Goal: Task Accomplishment & Management: Complete application form

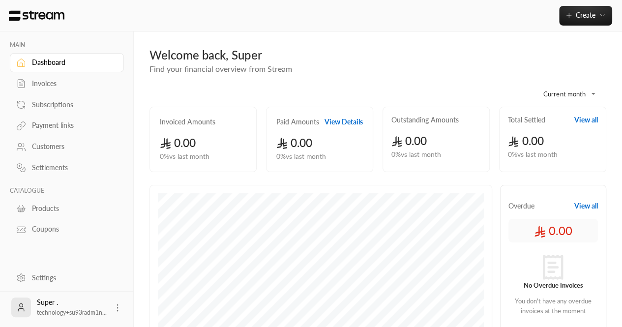
click at [58, 142] on div "Customers" at bounding box center [72, 147] width 80 height 10
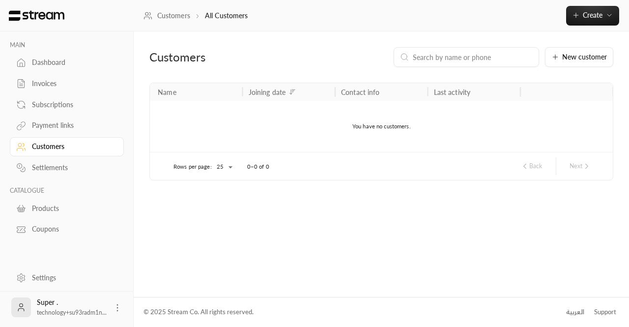
click at [39, 147] on div "Customers" at bounding box center [72, 147] width 80 height 10
click at [557, 62] on button "New customer" at bounding box center [579, 57] width 68 height 20
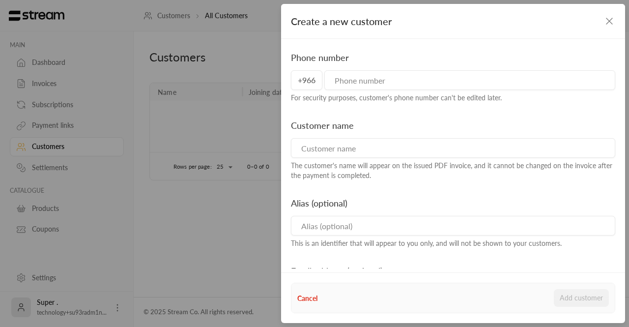
click at [215, 111] on div "Create a new customer Phone number +966 For security purposes, customer's phone…" at bounding box center [314, 163] width 629 height 327
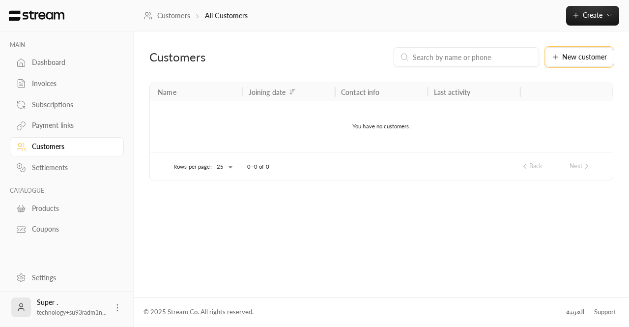
click at [570, 61] on button "New customer" at bounding box center [579, 57] width 68 height 20
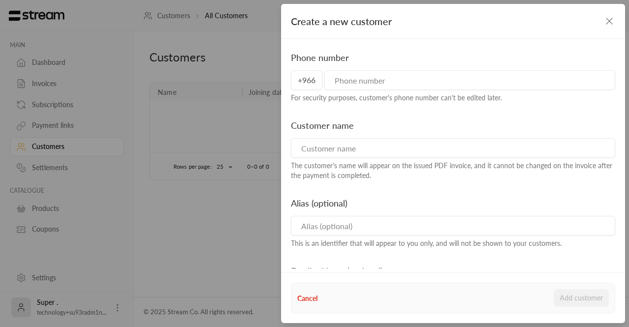
click at [350, 160] on div "Customer name The customer's name will appear on the issued PDF invoice, and it…" at bounding box center [453, 149] width 334 height 62
click at [343, 155] on input at bounding box center [453, 148] width 324 height 20
paste input "منيرة السحيباني"
type input "منيرة السحيباني"
click at [360, 85] on input "tel" at bounding box center [469, 80] width 291 height 20
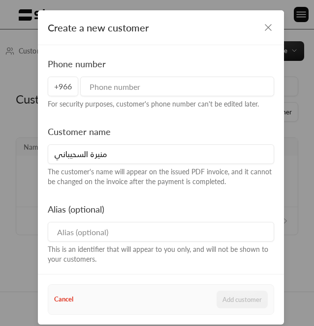
click at [95, 91] on input "tel" at bounding box center [177, 87] width 194 height 20
paste input "569900600"
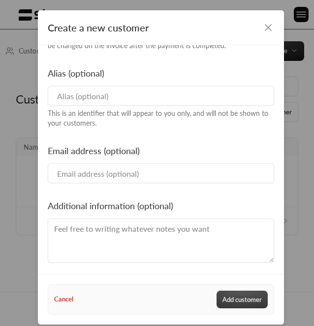
type input "569900600"
click at [228, 299] on button "Add customer" at bounding box center [241, 300] width 51 height 18
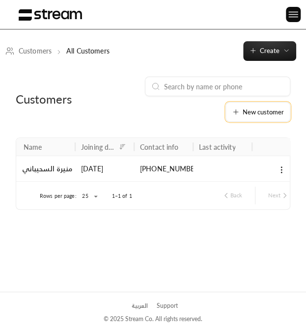
click at [289, 116] on button "New customer" at bounding box center [258, 112] width 65 height 20
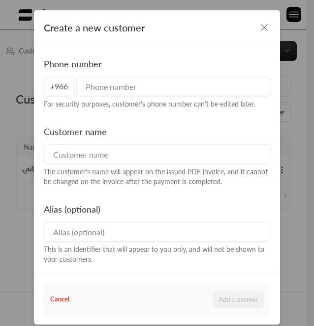
click at [154, 149] on input at bounding box center [157, 154] width 226 height 20
paste input "الجوهرة المنصور"
type input "الجوهرة المنصور"
click at [119, 98] on div "Phone number +966 For security purposes, customer's phone number can't be edite…" at bounding box center [156, 83] width 235 height 52
click at [104, 85] on input "tel" at bounding box center [173, 87] width 194 height 20
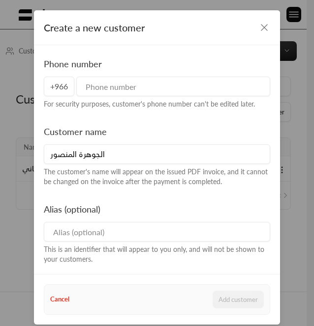
click at [101, 92] on input "tel" at bounding box center [173, 87] width 194 height 20
paste input "544556234"
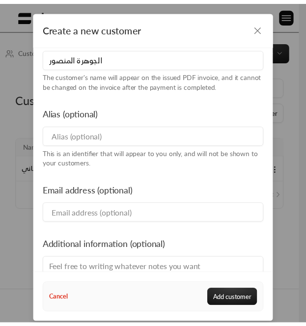
scroll to position [98, 0]
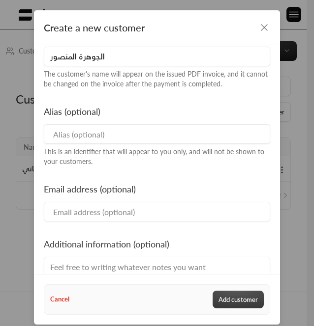
type input "544556234"
click at [232, 295] on button "Add customer" at bounding box center [237, 300] width 51 height 18
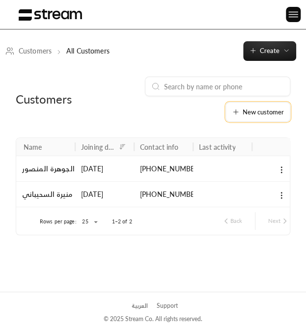
click at [258, 109] on span "New customer" at bounding box center [263, 112] width 41 height 6
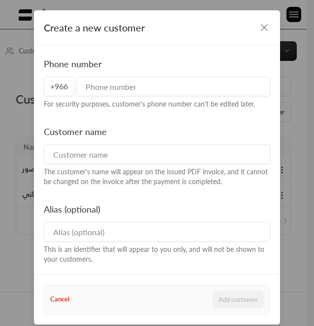
click at [97, 156] on input at bounding box center [157, 154] width 226 height 20
paste input "غدير المهنا"
type input "غدير المهنا"
click at [94, 78] on input "tel" at bounding box center [173, 87] width 194 height 20
click at [144, 82] on input "tel" at bounding box center [173, 87] width 194 height 20
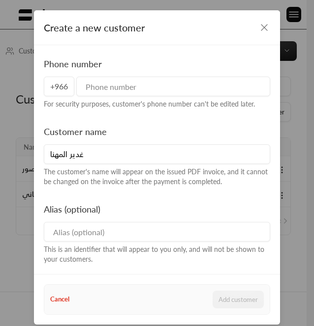
paste input "531303557"
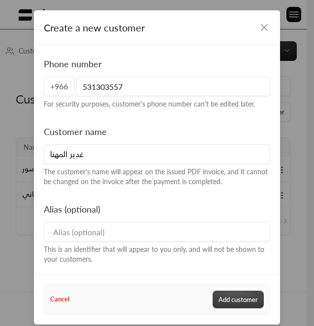
type input "531303557"
click at [221, 295] on button "Add customer" at bounding box center [237, 300] width 51 height 18
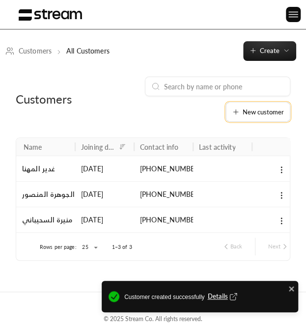
scroll to position [2, 0]
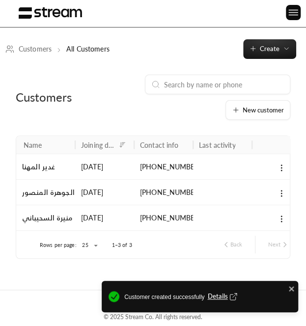
click at [250, 123] on div "Customers New customer" at bounding box center [153, 105] width 284 height 61
click at [244, 115] on button "New customer" at bounding box center [258, 110] width 65 height 20
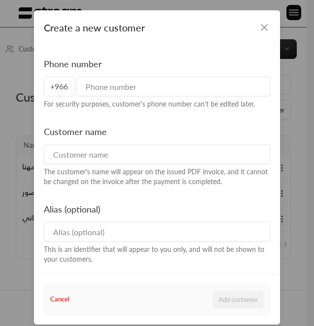
click at [104, 172] on div "The customer's name will appear on the issued PDF invoice, and it cannot be cha…" at bounding box center [157, 177] width 226 height 20
click at [93, 164] on input at bounding box center [157, 154] width 226 height 20
paste input "فجر"
type input "فجر"
click at [138, 96] on div "Phone number +966 For security purposes, customer's phone number can't be edite…" at bounding box center [156, 83] width 235 height 52
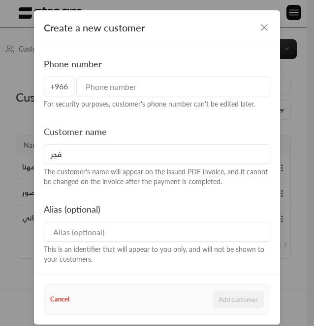
click at [127, 89] on input "tel" at bounding box center [173, 87] width 194 height 20
paste input "540550077"
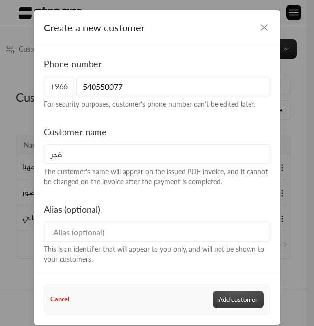
type input "540550077"
click at [227, 296] on button "Add customer" at bounding box center [237, 300] width 51 height 18
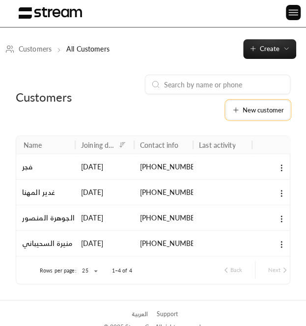
click at [252, 114] on span "New customer" at bounding box center [263, 110] width 41 height 6
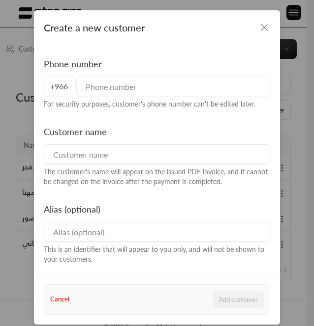
click at [148, 157] on input at bounding box center [157, 154] width 226 height 20
paste input "الجوهرة الدبيخي"
type input "الجوهرة الدبيخي"
click at [97, 86] on input "tel" at bounding box center [173, 87] width 194 height 20
paste input "548114969"
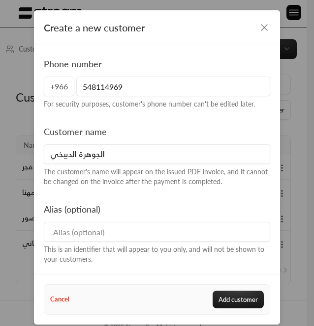
type input "548114969"
click at [218, 290] on div "Cancel Add customer" at bounding box center [157, 299] width 234 height 29
click at [235, 303] on button "Add customer" at bounding box center [237, 300] width 51 height 18
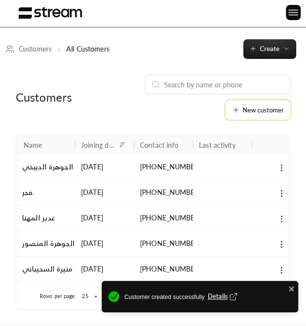
click at [251, 115] on button "New customer" at bounding box center [258, 110] width 65 height 20
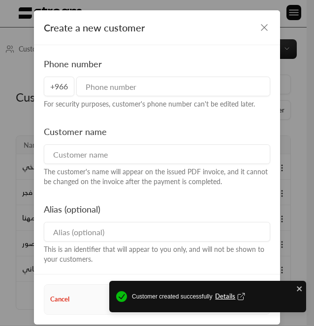
click at [66, 154] on input at bounding box center [157, 154] width 226 height 20
paste input "[PERSON_NAME]"
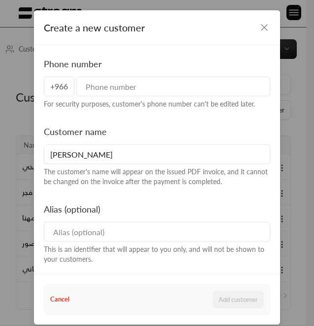
type input "[PERSON_NAME]"
click at [199, 83] on input "tel" at bounding box center [173, 87] width 194 height 20
paste input "507507961"
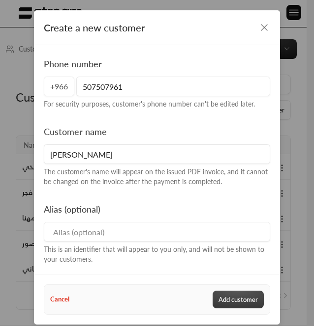
type input "507507961"
click at [220, 291] on button "Add customer" at bounding box center [237, 300] width 51 height 18
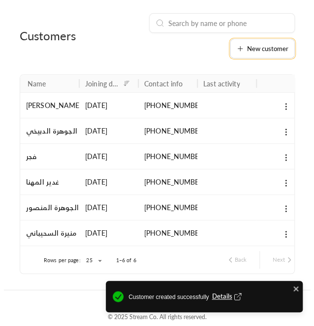
scroll to position [68, 0]
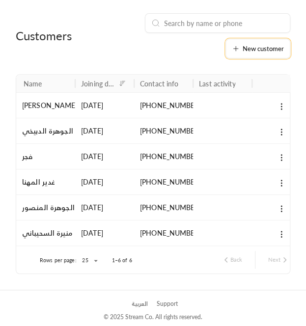
click at [236, 47] on icon at bounding box center [236, 49] width 8 height 8
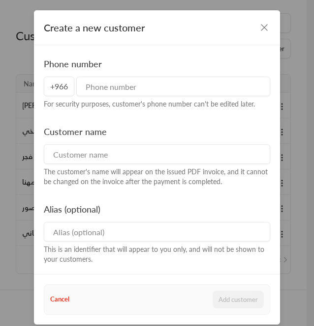
click at [62, 149] on input at bounding box center [157, 154] width 226 height 20
paste input "سعود السالم"
type input "سعود السالم"
click at [121, 90] on input "tel" at bounding box center [173, 87] width 194 height 20
paste input "555182922"
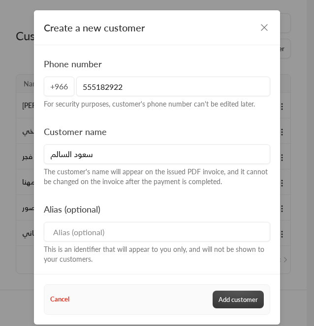
type input "555182922"
click at [238, 299] on button "Add customer" at bounding box center [237, 300] width 51 height 18
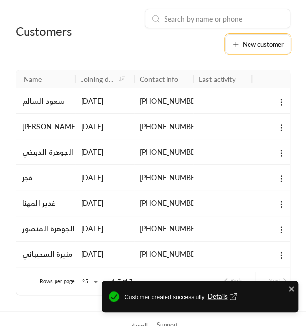
click at [255, 51] on button "New customer" at bounding box center [258, 44] width 65 height 20
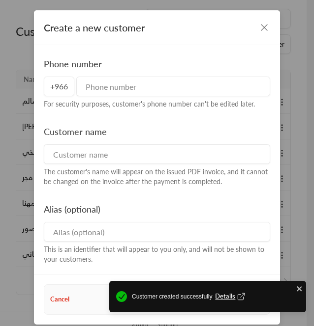
click at [58, 161] on input at bounding box center [157, 154] width 226 height 20
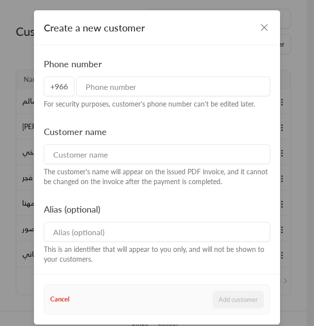
paste input "مشعل الغنام"
type input "مشعل الغنام"
click at [142, 97] on div "Phone number +966 For security purposes, customer's phone number can't be edite…" at bounding box center [156, 83] width 235 height 52
click at [120, 90] on input "tel" at bounding box center [173, 87] width 194 height 20
paste input "550691666"
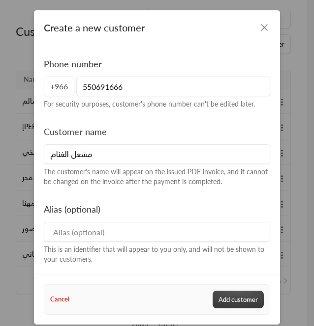
type input "550691666"
click at [242, 300] on button "Add customer" at bounding box center [237, 300] width 51 height 18
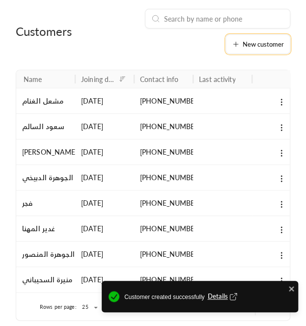
click at [263, 45] on span "New customer" at bounding box center [263, 44] width 41 height 6
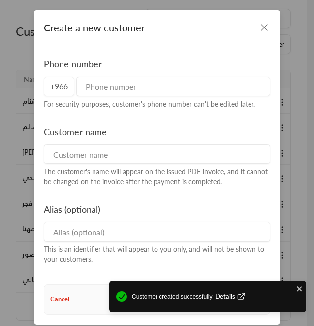
click at [66, 155] on input at bounding box center [157, 154] width 226 height 20
paste input "[PERSON_NAME] و شام"
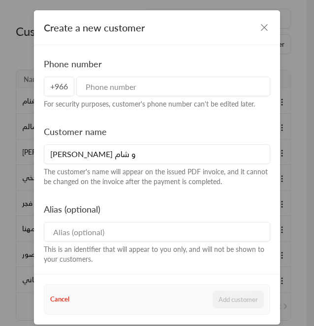
type input "[PERSON_NAME] و شام"
click at [103, 82] on input "tel" at bounding box center [173, 87] width 194 height 20
paste input "561078180"
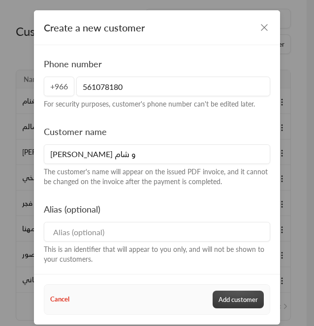
type input "561078180"
click at [227, 294] on button "Add customer" at bounding box center [237, 300] width 51 height 18
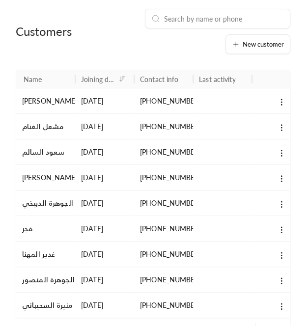
click at [256, 54] on div "Customers New customer" at bounding box center [153, 39] width 284 height 61
click at [260, 48] on button "New customer" at bounding box center [258, 44] width 65 height 20
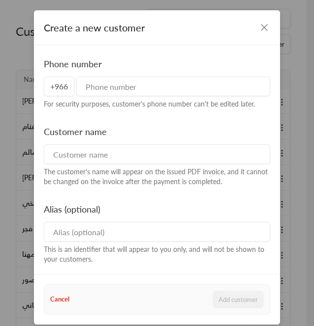
click at [53, 156] on input at bounding box center [157, 154] width 226 height 20
paste input "طلال المطيري"
type input "طلال المطيري"
click at [102, 83] on input "tel" at bounding box center [173, 87] width 194 height 20
paste input "566684898"
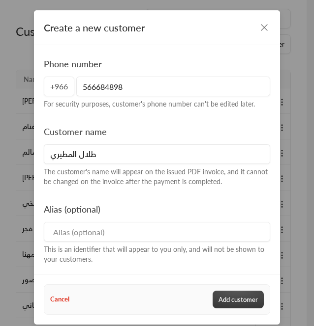
type input "566684898"
click at [226, 294] on button "Add customer" at bounding box center [237, 300] width 51 height 18
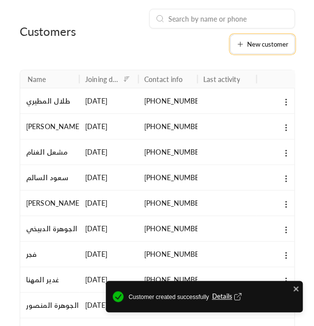
scroll to position [66, 0]
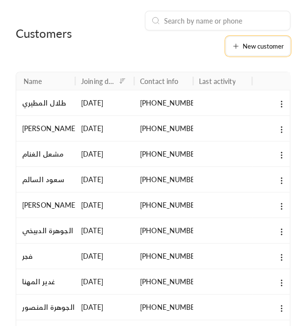
click at [252, 51] on button "New customer" at bounding box center [258, 46] width 65 height 20
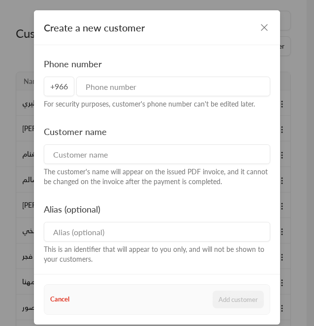
click at [39, 148] on div "Customer name The customer's name will appear on the issued PDF invoice, and it…" at bounding box center [156, 156] width 235 height 62
click at [44, 149] on input at bounding box center [157, 154] width 226 height 20
paste input "[PERSON_NAME]"
type input "[PERSON_NAME]"
click at [184, 101] on div "For security purposes, customer's phone number can't be edited later." at bounding box center [157, 104] width 226 height 10
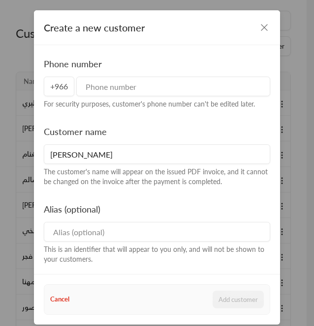
click at [139, 103] on div "For security purposes, customer's phone number can't be edited later." at bounding box center [157, 104] width 226 height 10
click at [106, 101] on div "For security purposes, customer's phone number can't be edited later." at bounding box center [157, 104] width 226 height 10
click at [103, 90] on input "tel" at bounding box center [173, 87] width 194 height 20
paste input "555070184"
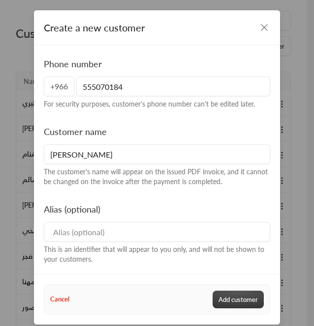
type input "555070184"
click at [221, 294] on button "Add customer" at bounding box center [237, 300] width 51 height 18
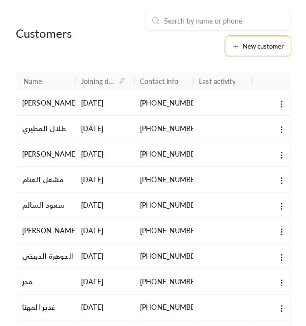
click at [262, 52] on button "New customer" at bounding box center [258, 46] width 65 height 20
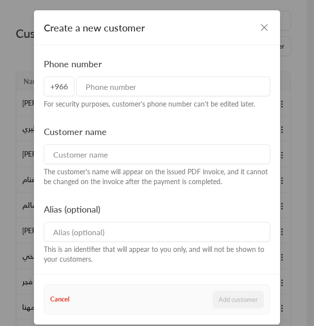
click at [87, 154] on input at bounding box center [157, 154] width 226 height 20
paste input "علياء"
type input "علياء"
click at [173, 78] on input "tel" at bounding box center [173, 87] width 194 height 20
paste input "545833718"
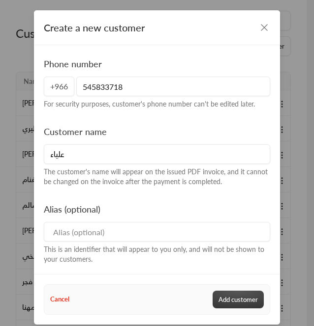
type input "545833718"
click at [223, 299] on button "Add customer" at bounding box center [237, 300] width 51 height 18
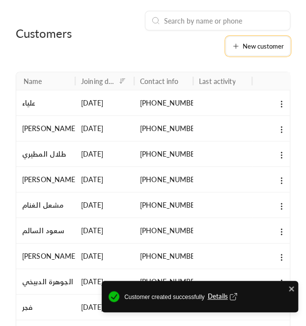
click at [262, 54] on button "New customer" at bounding box center [258, 46] width 65 height 20
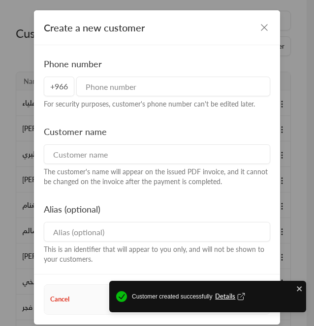
click at [100, 151] on input at bounding box center [157, 154] width 226 height 20
paste input "ديم"
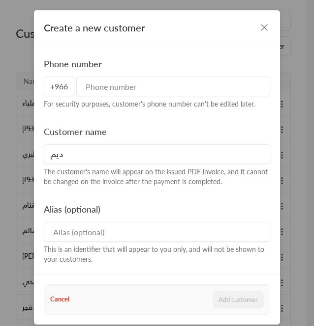
type input "ديم"
click at [79, 107] on div "For security purposes, customer's phone number can't be edited later." at bounding box center [157, 104] width 226 height 10
click at [94, 99] on div "For security purposes, customer's phone number can't be edited later." at bounding box center [157, 104] width 226 height 10
click at [113, 87] on input "tel" at bounding box center [173, 87] width 194 height 20
paste input "532126914"
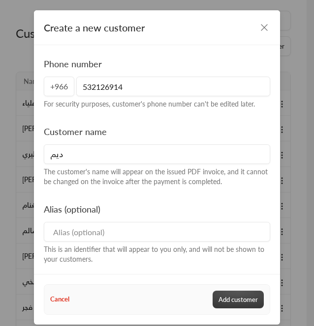
type input "532126914"
click at [225, 296] on button "Add customer" at bounding box center [237, 300] width 51 height 18
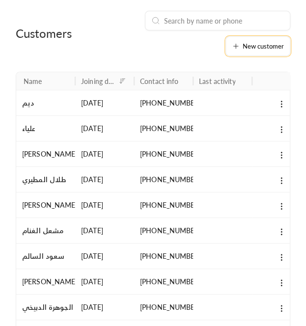
click at [254, 43] on span "New customer" at bounding box center [263, 46] width 41 height 6
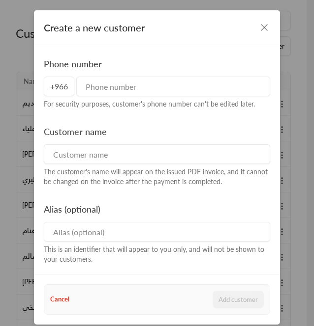
click at [66, 159] on input at bounding box center [157, 154] width 226 height 20
paste input "ديالا القاضي"
type input "ديالا القاضي"
click at [103, 94] on input "tel" at bounding box center [173, 87] width 194 height 20
paste input "565289123"
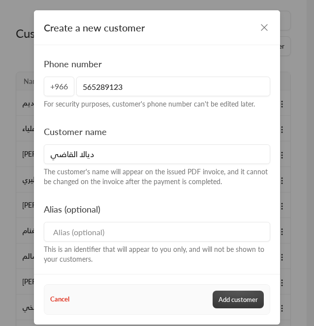
type input "565289123"
click at [231, 304] on button "Add customer" at bounding box center [237, 300] width 51 height 18
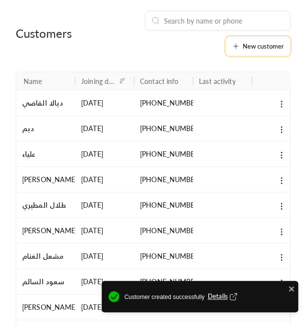
click at [248, 48] on span "New customer" at bounding box center [263, 46] width 41 height 6
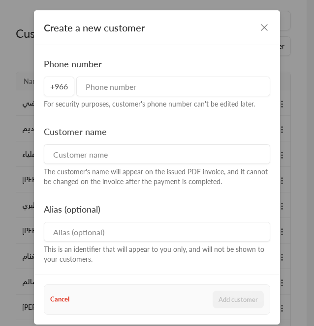
click at [121, 146] on input at bounding box center [157, 154] width 226 height 20
click at [68, 165] on div "Customer name The customer's name will appear on the issued PDF invoice, and it…" at bounding box center [156, 156] width 235 height 62
click at [63, 159] on input at bounding box center [157, 154] width 226 height 20
paste input "وجود"
type input "وجود"
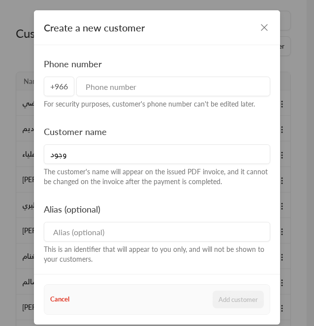
click at [115, 82] on input "tel" at bounding box center [173, 87] width 194 height 20
paste input "4916601014"
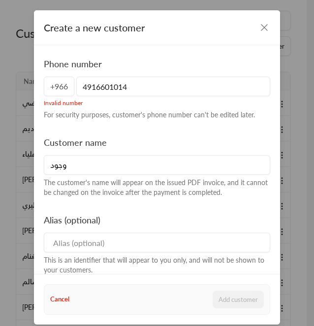
click at [83, 85] on input "4916601014" at bounding box center [173, 87] width 194 height 20
click at [83, 90] on input "4916601014" at bounding box center [173, 87] width 194 height 20
type input "4916601014"
click at [258, 29] on icon "button" at bounding box center [264, 28] width 12 height 12
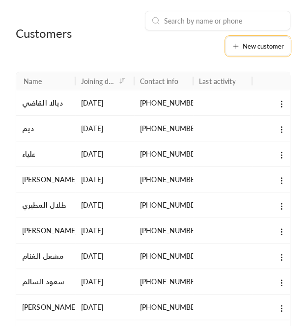
click at [240, 49] on icon at bounding box center [236, 46] width 8 height 8
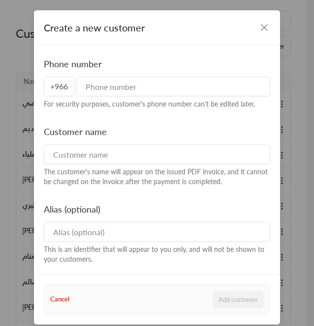
click at [130, 151] on input at bounding box center [157, 154] width 226 height 20
paste input "ريان"
type input "ريان"
click at [99, 87] on input "tel" at bounding box center [173, 87] width 194 height 20
click at [102, 79] on input "tel" at bounding box center [173, 87] width 194 height 20
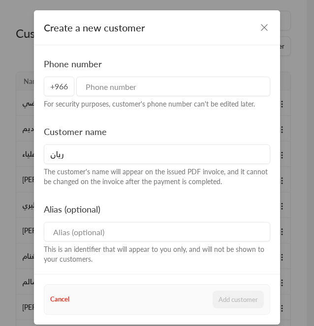
paste input "533900918"
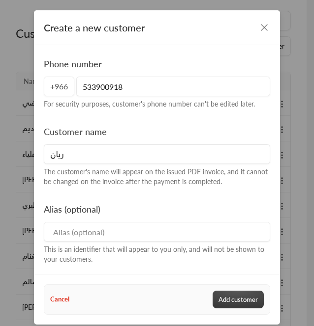
type input "533900918"
click at [238, 299] on button "Add customer" at bounding box center [237, 300] width 51 height 18
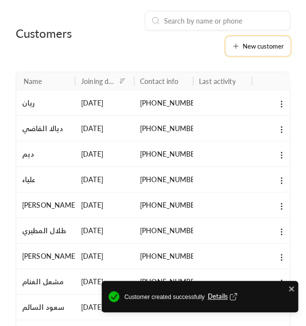
click at [254, 45] on span "New customer" at bounding box center [263, 46] width 41 height 6
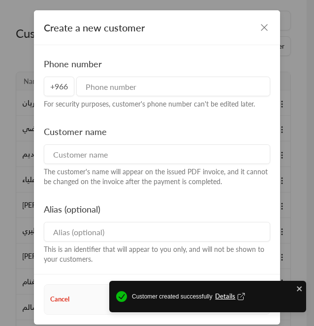
click at [77, 148] on input at bounding box center [157, 154] width 226 height 20
paste input "منيرة الكليب"
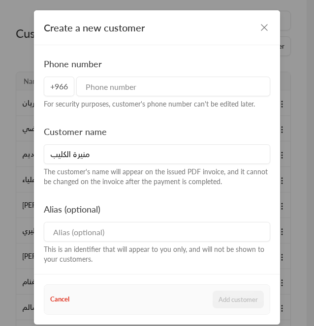
type input "منيرة الكليب"
click at [98, 92] on input "tel" at bounding box center [173, 87] width 194 height 20
paste input "553112021"
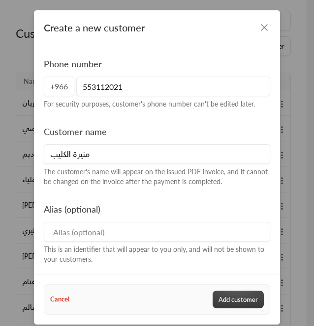
type input "553112021"
click at [228, 301] on button "Add customer" at bounding box center [237, 300] width 51 height 18
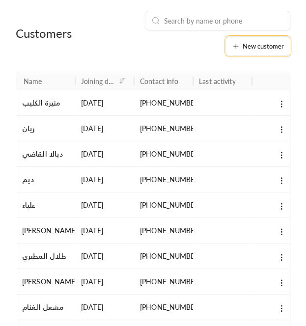
click at [239, 47] on icon at bounding box center [236, 46] width 8 height 8
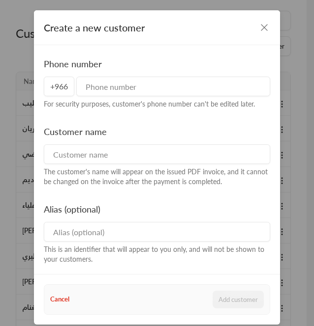
click at [89, 152] on input at bounding box center [157, 154] width 226 height 20
paste input "علياء الشدي"
type input "علياء الشدي"
click at [104, 83] on input "tel" at bounding box center [173, 87] width 194 height 20
paste input "548765551"
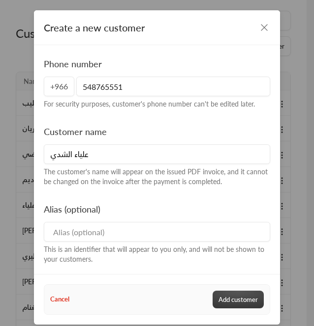
type input "548765551"
click at [242, 294] on button "Add customer" at bounding box center [237, 300] width 51 height 18
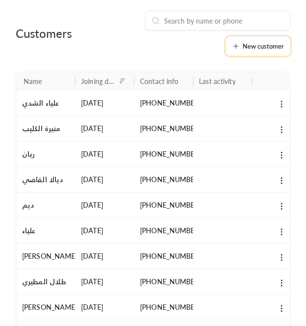
click at [245, 48] on span "New customer" at bounding box center [263, 46] width 41 height 6
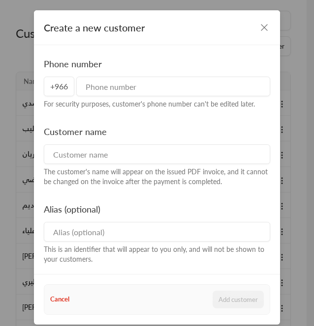
click at [124, 164] on div "Customer name The customer's name will appear on the issued PDF invoice, and it…" at bounding box center [156, 156] width 235 height 62
paste input "جمان المقبل"
type input "جمان المقبل"
click at [123, 89] on input "tel" at bounding box center [173, 87] width 194 height 20
click at [93, 86] on input "tel" at bounding box center [173, 87] width 194 height 20
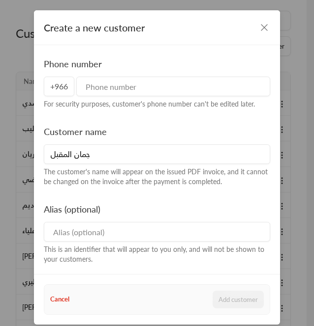
paste input "540708228"
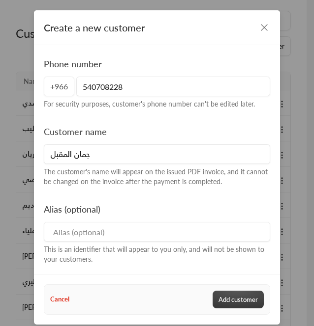
type input "540708228"
click at [236, 295] on button "Add customer" at bounding box center [237, 300] width 51 height 18
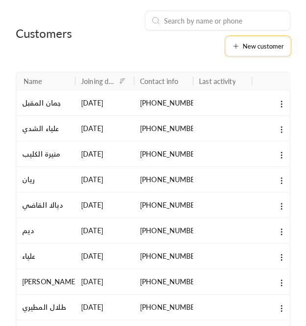
click at [238, 49] on icon at bounding box center [236, 46] width 8 height 8
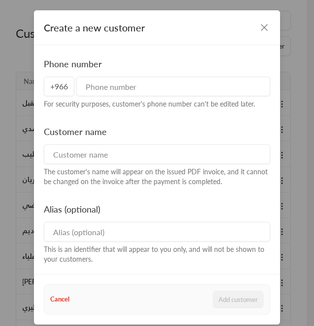
click at [92, 164] on input at bounding box center [157, 154] width 226 height 20
paste input "[PERSON_NAME]"
type input "[PERSON_NAME]"
click at [166, 90] on input "tel" at bounding box center [173, 87] width 194 height 20
paste input "555408741"
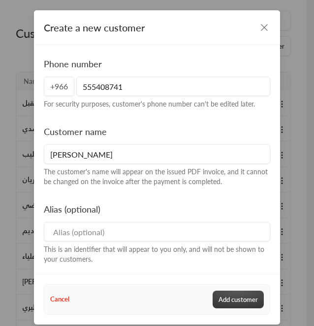
type input "555408741"
click at [229, 296] on button "Add customer" at bounding box center [237, 300] width 51 height 18
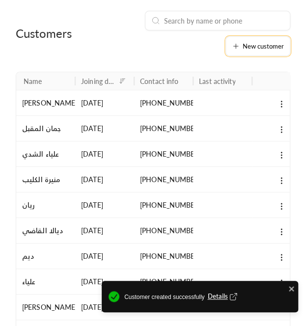
click at [270, 48] on span "New customer" at bounding box center [263, 46] width 41 height 6
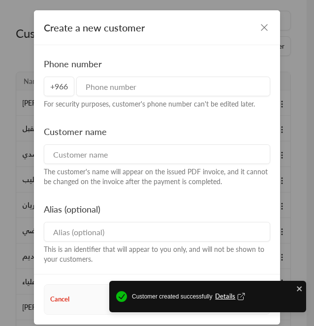
click at [61, 152] on input at bounding box center [157, 154] width 226 height 20
paste input "سند العمري"
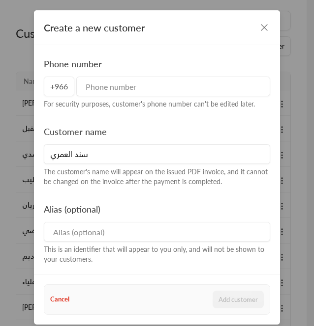
type input "سند العمري"
click at [87, 85] on input "tel" at bounding box center [173, 87] width 194 height 20
paste input "552607308"
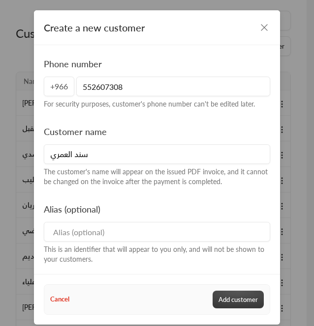
type input "552607308"
click at [227, 297] on button "Add customer" at bounding box center [237, 300] width 51 height 18
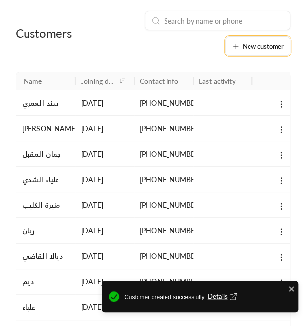
click at [240, 47] on div "New customer" at bounding box center [258, 46] width 52 height 8
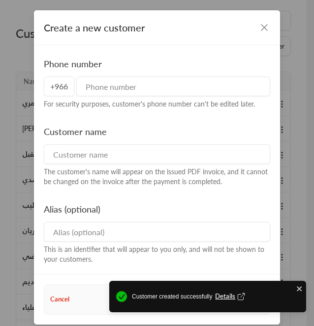
click at [101, 154] on input at bounding box center [157, 154] width 226 height 20
paste input "[PERSON_NAME]"
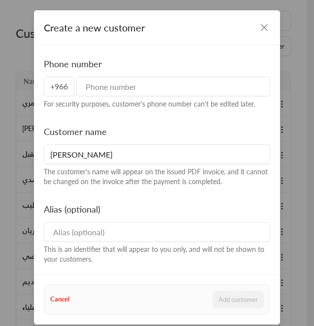
type input "[PERSON_NAME]"
click at [108, 89] on input "tel" at bounding box center [173, 87] width 194 height 20
paste input "505195397"
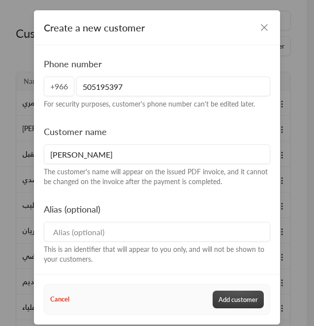
type input "505195397"
click at [230, 292] on button "Add customer" at bounding box center [237, 300] width 51 height 18
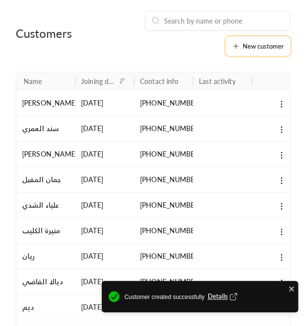
click at [265, 43] on span "New customer" at bounding box center [263, 46] width 41 height 6
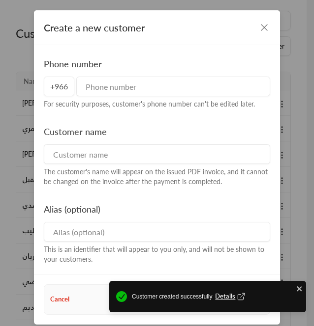
click at [116, 143] on div "Customer name The customer's name will appear on the issued PDF invoice, and it…" at bounding box center [156, 156] width 235 height 62
click at [109, 149] on input at bounding box center [157, 154] width 226 height 20
paste input "تركي الغفيلي"
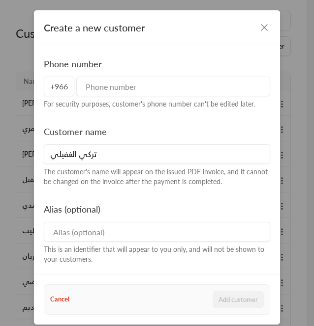
type input "تركي الغفيلي"
click at [103, 88] on input "tel" at bounding box center [173, 87] width 194 height 20
paste input "566550622"
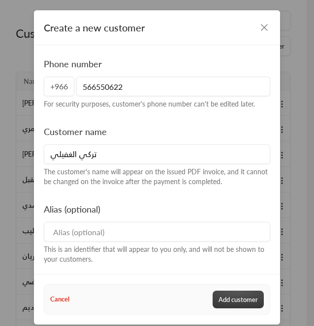
type input "566550622"
click at [229, 299] on button "Add customer" at bounding box center [237, 300] width 51 height 18
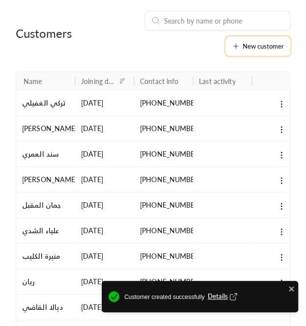
click at [247, 40] on button "New customer" at bounding box center [258, 46] width 65 height 20
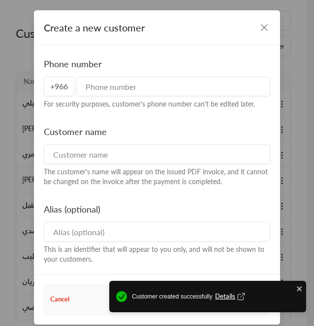
click at [127, 162] on input at bounding box center [157, 154] width 226 height 20
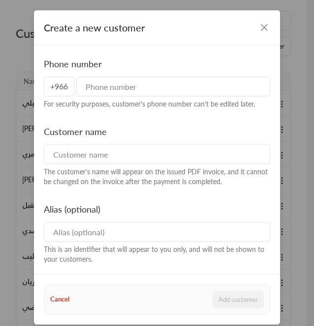
paste input "مناير"
type input "مناير"
click at [105, 79] on input "tel" at bounding box center [173, 87] width 194 height 20
paste input "534257044"
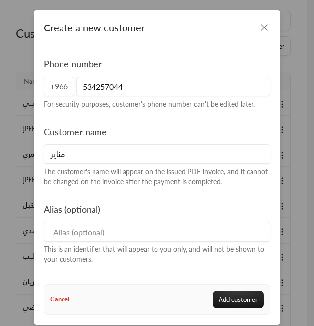
type input "534257044"
click at [224, 290] on div "Cancel Add customer" at bounding box center [157, 299] width 234 height 29
click at [232, 307] on button "Add customer" at bounding box center [237, 300] width 51 height 18
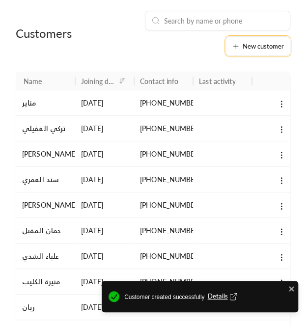
click at [266, 47] on span "New customer" at bounding box center [263, 46] width 41 height 6
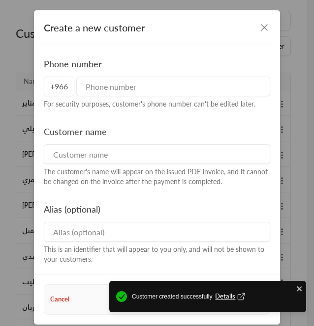
click at [56, 160] on input at bounding box center [157, 154] width 226 height 20
paste input "سلطان البتال"
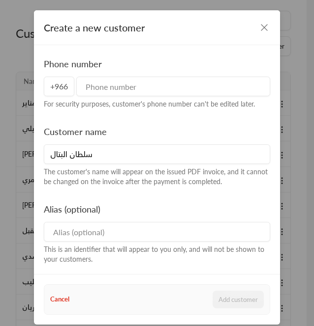
type input "سلطان البتال"
click at [96, 83] on input "tel" at bounding box center [173, 87] width 194 height 20
paste input "507665930"
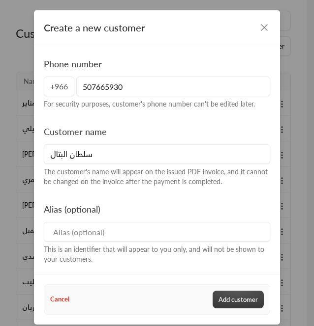
type input "507665930"
click at [222, 301] on button "Add customer" at bounding box center [237, 300] width 51 height 18
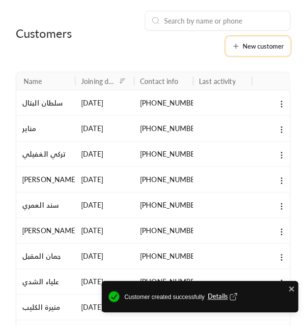
click at [237, 46] on icon at bounding box center [235, 46] width 4 height 0
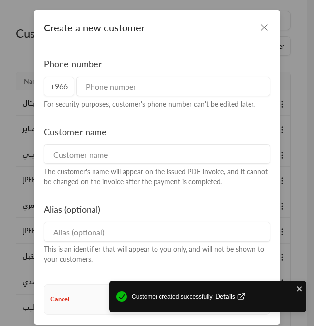
click at [65, 155] on input at bounding box center [157, 154] width 226 height 20
paste input "[PERSON_NAME]"
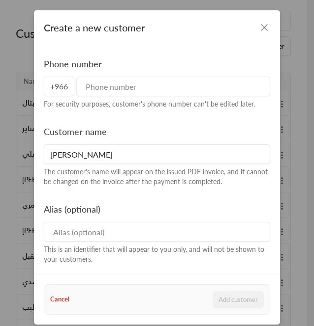
type input "[PERSON_NAME]"
click at [107, 85] on input "tel" at bounding box center [173, 87] width 194 height 20
paste input "547464364"
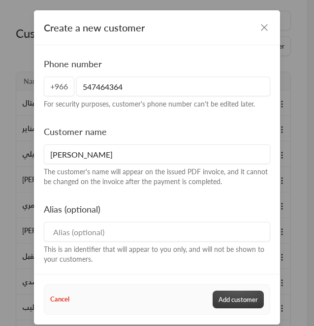
type input "547464364"
click at [229, 298] on button "Add customer" at bounding box center [237, 300] width 51 height 18
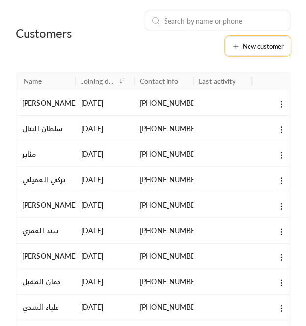
click at [256, 52] on button "New customer" at bounding box center [258, 46] width 65 height 20
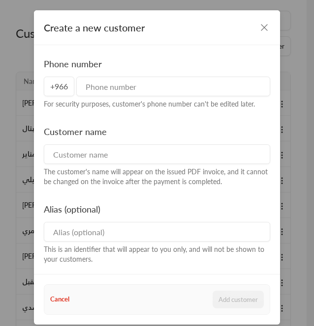
click at [78, 153] on input at bounding box center [157, 154] width 226 height 20
paste input "[PERSON_NAME]"
type input "[PERSON_NAME]"
click at [116, 88] on input "tel" at bounding box center [173, 87] width 194 height 20
paste input "506707333"
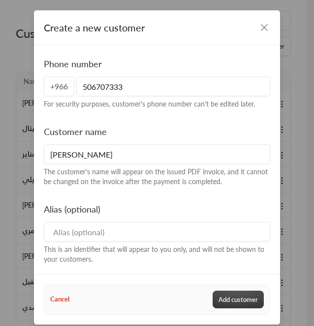
type input "506707333"
click at [233, 297] on button "Add customer" at bounding box center [237, 300] width 51 height 18
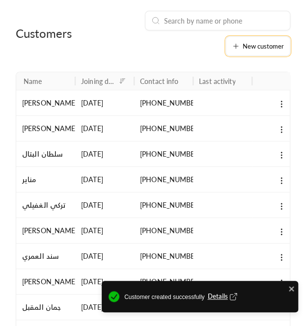
click at [268, 47] on span "New customer" at bounding box center [263, 46] width 41 height 6
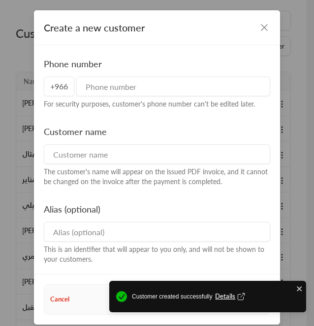
click at [113, 148] on input at bounding box center [157, 154] width 226 height 20
paste input "لورا"
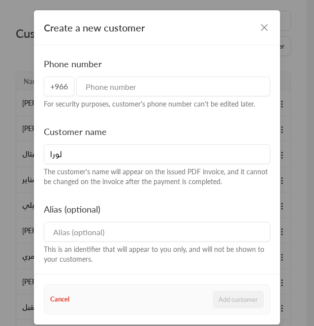
type input "لورا"
click at [159, 86] on input "tel" at bounding box center [173, 87] width 194 height 20
paste input "599219198"
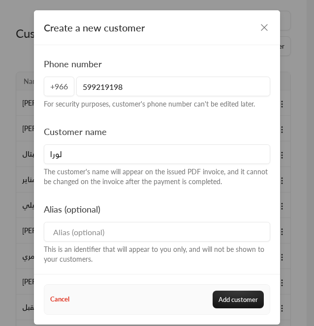
type input "599219198"
click at [232, 289] on div "Cancel Add customer" at bounding box center [157, 299] width 234 height 29
click at [217, 300] on button "Add customer" at bounding box center [237, 300] width 51 height 18
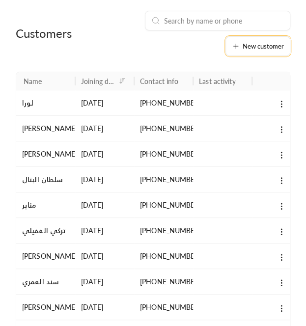
click at [247, 45] on span "New customer" at bounding box center [263, 46] width 41 height 6
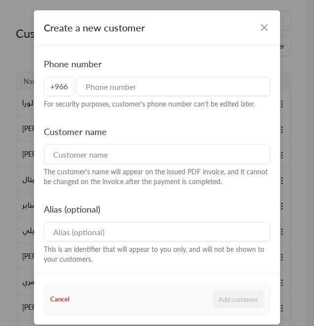
click at [67, 153] on input at bounding box center [157, 154] width 226 height 20
paste input "[PERSON_NAME]"
type input "[PERSON_NAME]"
click at [88, 89] on input "tel" at bounding box center [173, 87] width 194 height 20
paste input "533301012"
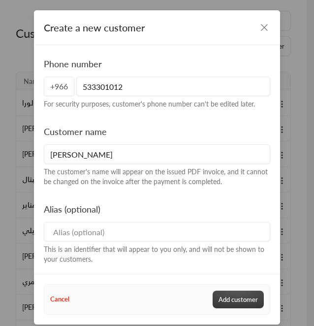
type input "533301012"
click at [221, 294] on button "Add customer" at bounding box center [237, 300] width 51 height 18
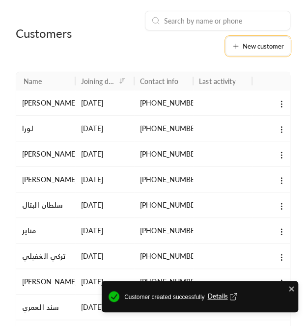
click at [232, 48] on icon at bounding box center [236, 46] width 8 height 8
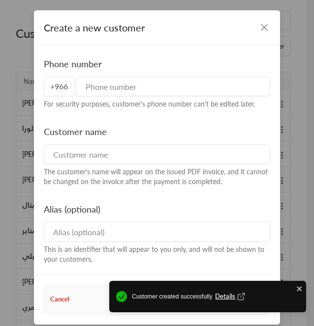
click at [96, 161] on input at bounding box center [157, 154] width 226 height 20
paste input "[PERSON_NAME]"
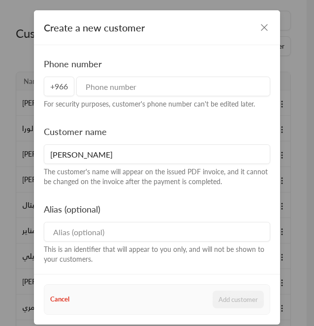
type input "[PERSON_NAME]"
click at [157, 86] on input "tel" at bounding box center [173, 87] width 194 height 20
paste input "538743032"
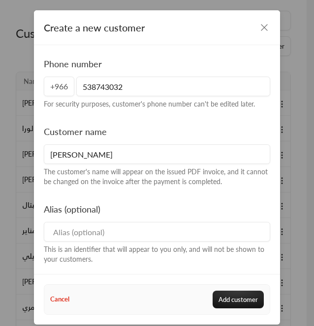
type input "538743032"
click at [254, 302] on button "Add customer" at bounding box center [237, 300] width 51 height 18
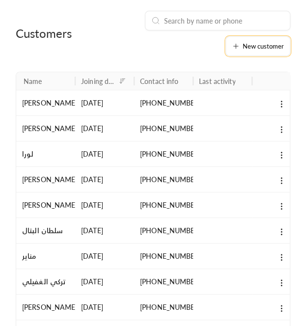
click at [247, 45] on span "New customer" at bounding box center [263, 46] width 41 height 6
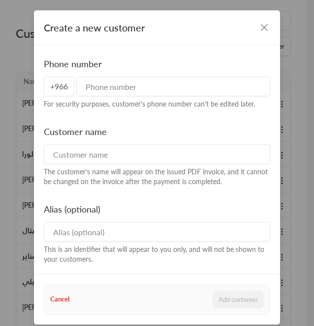
click at [163, 154] on input at bounding box center [157, 154] width 226 height 20
paste input "سعود الظفيري"
type input "سعود الظفيري"
click at [111, 87] on input "tel" at bounding box center [173, 87] width 194 height 20
paste input "536006330"
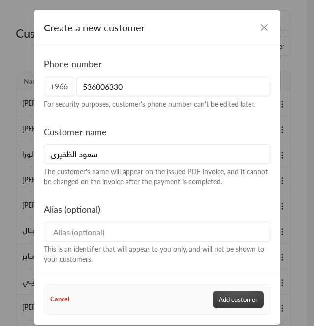
type input "536006330"
click at [221, 297] on button "Add customer" at bounding box center [237, 300] width 51 height 18
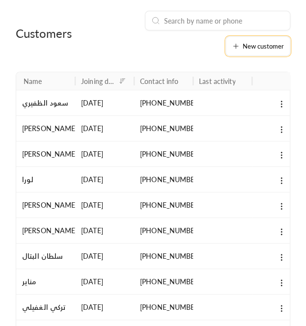
click at [238, 46] on icon at bounding box center [235, 46] width 4 height 0
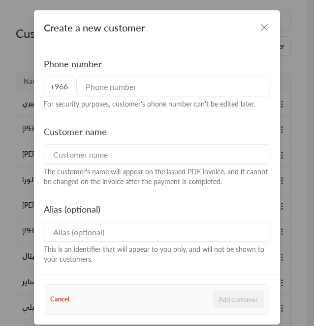
click at [66, 152] on input at bounding box center [157, 154] width 226 height 20
paste input "سيف ال سيف"
type input "سيف ال سيف"
click at [96, 83] on input "tel" at bounding box center [173, 87] width 194 height 20
paste input "582888394"
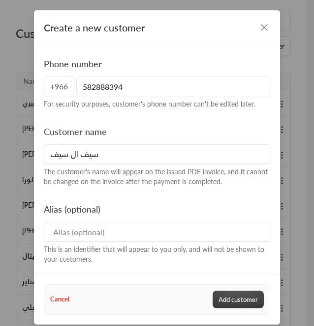
type input "582888394"
click at [229, 297] on button "Add customer" at bounding box center [237, 300] width 51 height 18
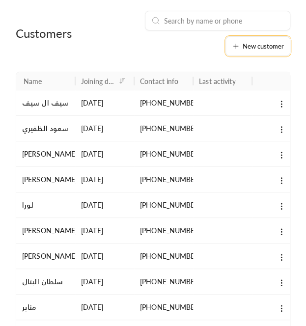
click at [258, 50] on div "New customer" at bounding box center [258, 46] width 52 height 8
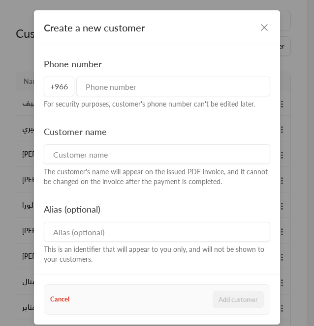
click at [94, 153] on input at bounding box center [157, 154] width 226 height 20
paste input "صقر الغامدي"
type input "صقر الغامدي"
click at [121, 89] on input "tel" at bounding box center [173, 87] width 194 height 20
paste input "582193578"
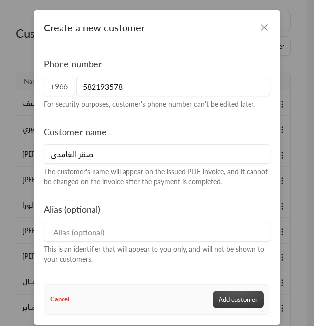
type input "582193578"
click at [224, 300] on button "Add customer" at bounding box center [237, 300] width 51 height 18
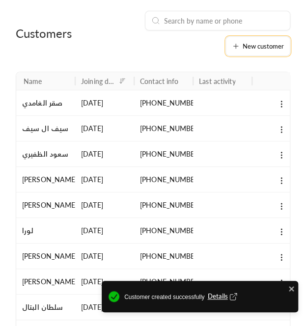
click at [252, 48] on span "New customer" at bounding box center [263, 46] width 41 height 6
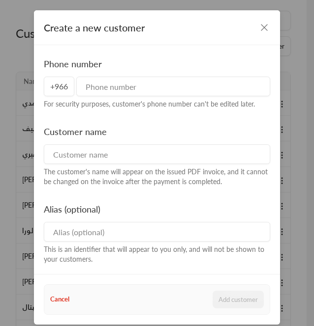
click at [124, 152] on input at bounding box center [157, 154] width 226 height 20
paste input "[PERSON_NAME]"
type input "[PERSON_NAME]"
click at [102, 82] on input "tel" at bounding box center [173, 87] width 194 height 20
paste input "530137691"
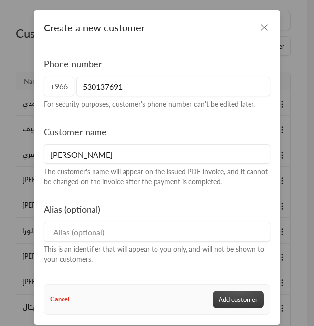
type input "530137691"
click at [236, 296] on button "Add customer" at bounding box center [237, 300] width 51 height 18
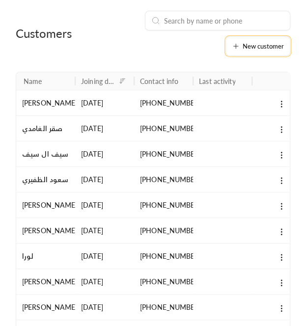
click at [257, 44] on span "New customer" at bounding box center [263, 46] width 41 height 6
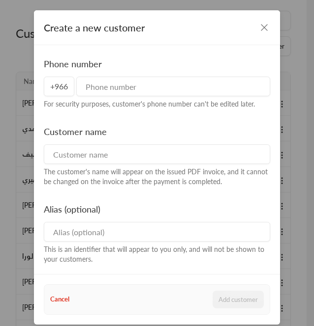
click at [81, 158] on input at bounding box center [157, 154] width 226 height 20
paste input "[PERSON_NAME]"
type input "[PERSON_NAME]"
click at [134, 86] on input "tel" at bounding box center [173, 87] width 194 height 20
paste input "554118586"
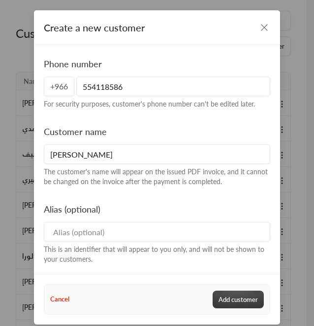
type input "554118586"
click at [230, 304] on button "Add customer" at bounding box center [237, 300] width 51 height 18
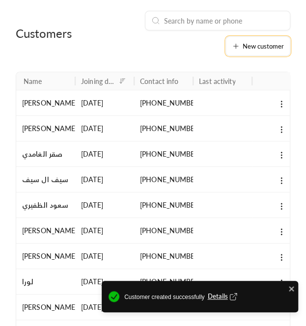
click at [249, 47] on span "New customer" at bounding box center [263, 46] width 41 height 6
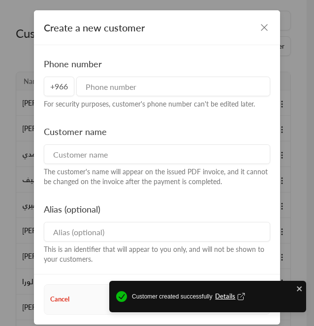
click at [71, 153] on input at bounding box center [157, 154] width 226 height 20
paste input "زينه و فيصل العربي"
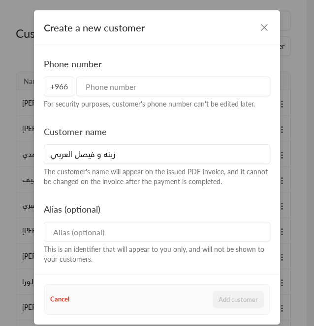
type input "زينه و فيصل العربي"
click at [83, 85] on input "tel" at bounding box center [173, 87] width 194 height 20
paste input "504568652"
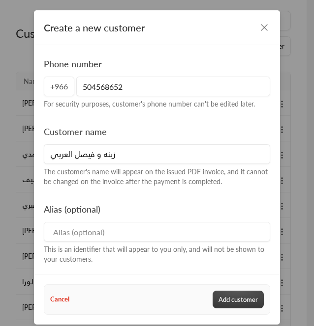
type input "504568652"
click at [226, 300] on button "Add customer" at bounding box center [237, 300] width 51 height 18
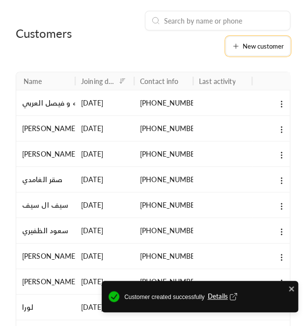
click at [275, 46] on span "New customer" at bounding box center [263, 46] width 41 height 6
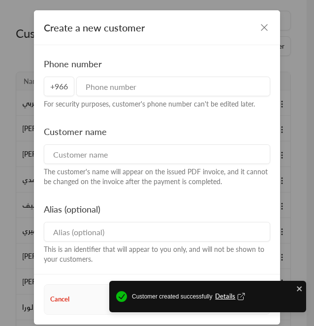
click at [52, 160] on input at bounding box center [157, 154] width 226 height 20
paste input "[PERSON_NAME]"
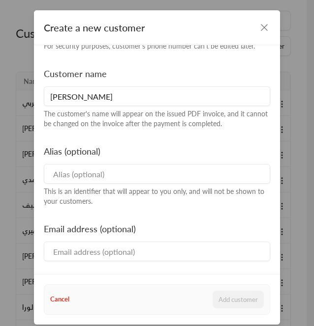
scroll to position [0, 0]
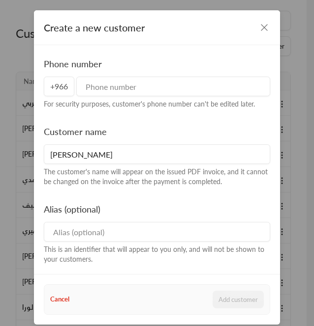
type input "[PERSON_NAME]"
click at [113, 85] on input "tel" at bounding box center [173, 87] width 194 height 20
paste input "536444096"
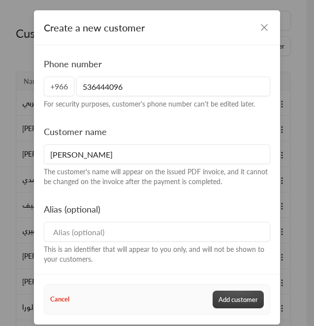
type input "536444096"
click at [225, 306] on button "Add customer" at bounding box center [237, 300] width 51 height 18
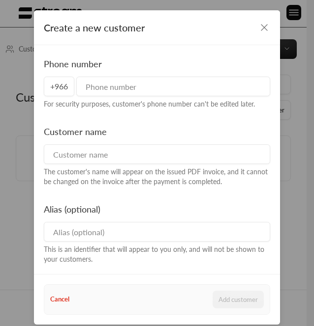
scroll to position [66, 0]
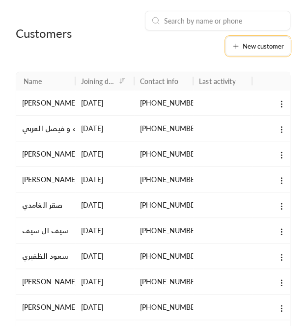
click at [248, 39] on button "New customer" at bounding box center [258, 46] width 65 height 20
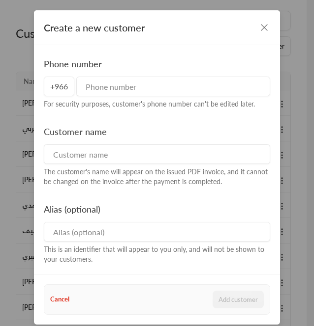
click at [99, 148] on input at bounding box center [157, 154] width 226 height 20
paste input "سيلين"
type input "سيلين"
click at [117, 87] on input "tel" at bounding box center [173, 87] width 194 height 20
paste input "555003264"
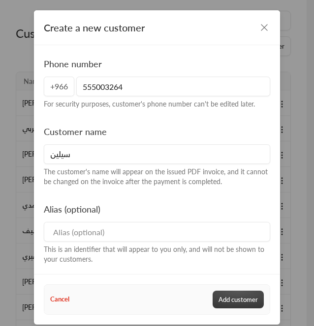
type input "555003264"
click at [230, 300] on button "Add customer" at bounding box center [237, 300] width 51 height 18
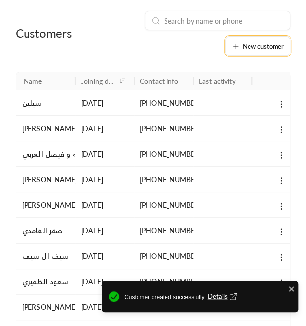
click at [273, 48] on span "New customer" at bounding box center [263, 46] width 41 height 6
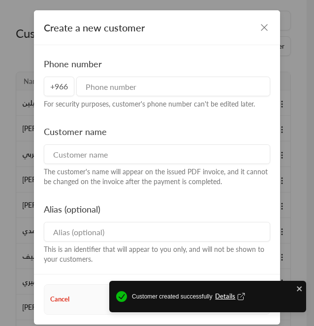
click at [54, 159] on input at bounding box center [157, 154] width 226 height 20
paste input "[PERSON_NAME]"
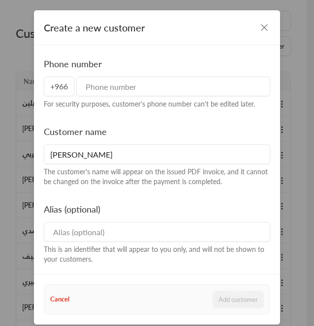
type input "[PERSON_NAME]"
click at [100, 80] on input "tel" at bounding box center [173, 87] width 194 height 20
paste input "559492492"
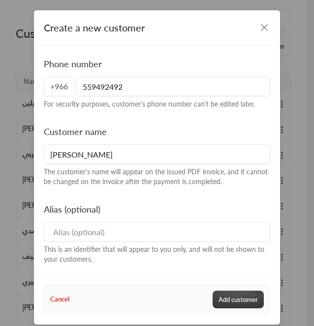
type input "559492492"
click at [223, 292] on button "Add customer" at bounding box center [237, 300] width 51 height 18
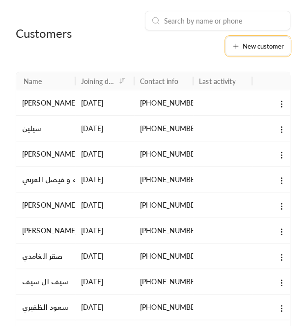
click at [253, 56] on button "New customer" at bounding box center [258, 46] width 65 height 20
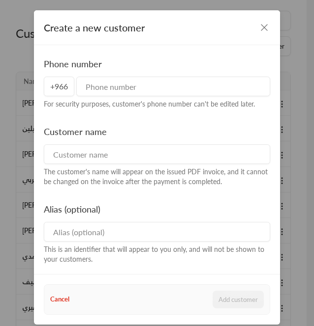
click at [61, 153] on input at bounding box center [157, 154] width 226 height 20
paste input "ادم"
type input "ادم"
click at [109, 85] on input "tel" at bounding box center [173, 87] width 194 height 20
paste input "552950734"
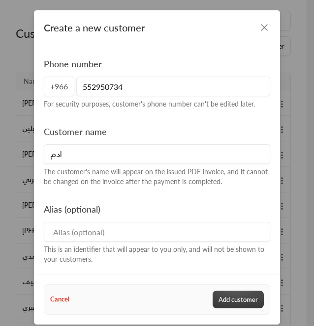
type input "552950734"
click at [235, 295] on button "Add customer" at bounding box center [237, 300] width 51 height 18
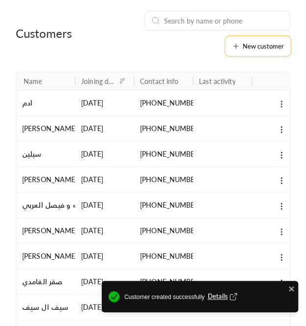
click at [259, 39] on button "New customer" at bounding box center [258, 46] width 65 height 20
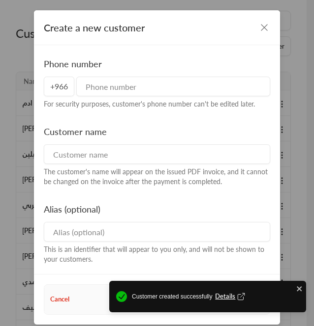
click at [102, 140] on div "Customer name The customer's name will appear on the issued PDF invoice, and it…" at bounding box center [156, 156] width 235 height 62
click at [71, 161] on input at bounding box center [157, 154] width 226 height 20
paste input "[PERSON_NAME]"
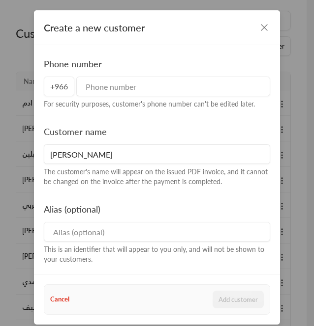
type input "[PERSON_NAME]"
click at [95, 84] on input "tel" at bounding box center [173, 87] width 194 height 20
paste input "544964988"
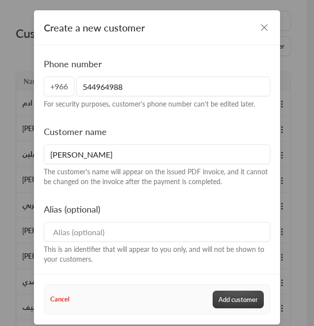
type input "544964988"
click at [227, 299] on button "Add customer" at bounding box center [237, 300] width 51 height 18
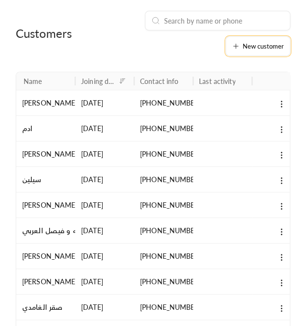
click at [247, 49] on span "New customer" at bounding box center [263, 46] width 41 height 6
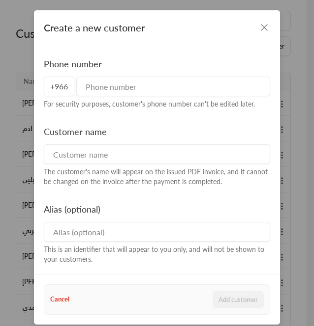
click at [76, 163] on input at bounding box center [157, 154] width 226 height 20
paste input "عزام العثمان"
type input "عزام العثمان"
click at [102, 85] on input "tel" at bounding box center [173, 87] width 194 height 20
paste input "538515160"
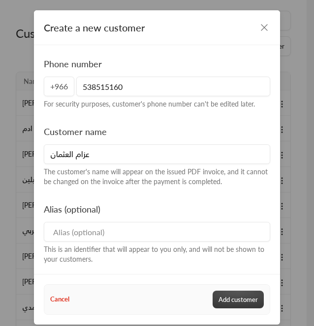
type input "538515160"
click at [232, 299] on button "Add customer" at bounding box center [237, 300] width 51 height 18
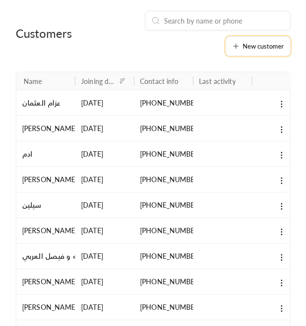
click at [254, 46] on span "New customer" at bounding box center [263, 46] width 41 height 6
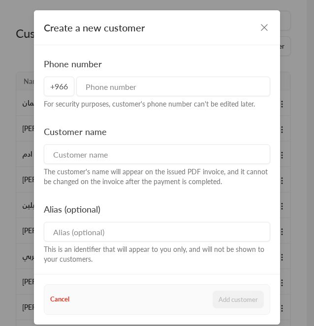
click at [79, 151] on input at bounding box center [157, 154] width 226 height 20
paste input "الجوهرة السماري"
type input "الجوهرة السماري"
click at [123, 85] on input "tel" at bounding box center [173, 87] width 194 height 20
paste input "531567858"
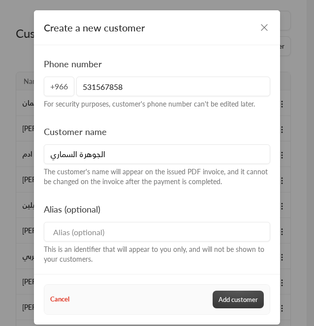
type input "531567858"
click at [229, 299] on button "Add customer" at bounding box center [237, 300] width 51 height 18
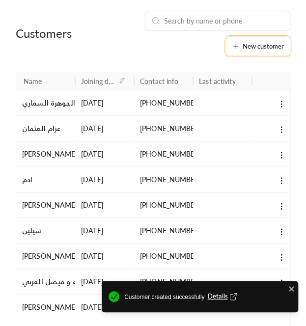
click at [262, 47] on span "New customer" at bounding box center [263, 46] width 41 height 6
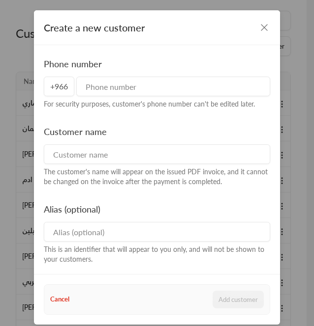
click at [127, 148] on input at bounding box center [157, 154] width 226 height 20
paste input "[PERSON_NAME]"
type input "[PERSON_NAME]"
click at [97, 83] on input "tel" at bounding box center [173, 87] width 194 height 20
paste input "506128118"
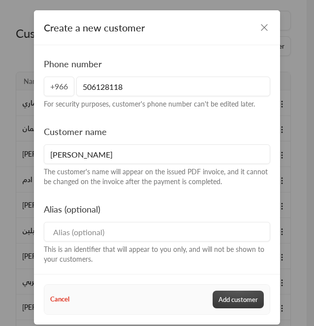
type input "506128118"
click at [221, 296] on button "Add customer" at bounding box center [237, 300] width 51 height 18
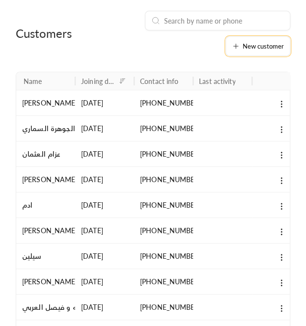
click at [243, 54] on button "New customer" at bounding box center [258, 46] width 65 height 20
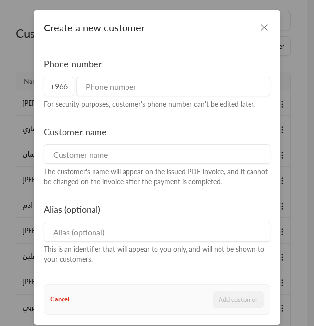
click at [70, 167] on div "Customer name The customer's name will appear on the issued PDF invoice, and it…" at bounding box center [156, 156] width 235 height 62
click at [71, 156] on input at bounding box center [157, 154] width 226 height 20
paste input "اميرة"
type input "اميرة"
click at [141, 83] on input "tel" at bounding box center [173, 87] width 194 height 20
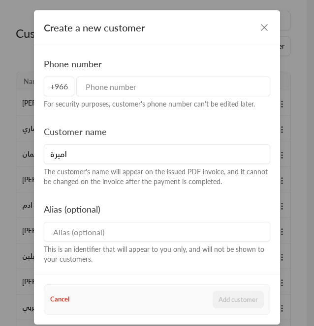
paste input "593112214"
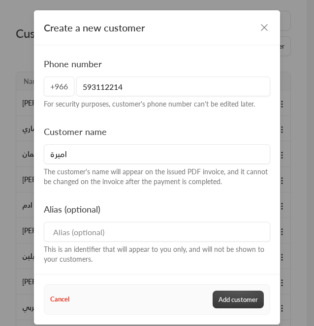
type input "593112214"
click at [221, 301] on button "Add customer" at bounding box center [237, 300] width 51 height 18
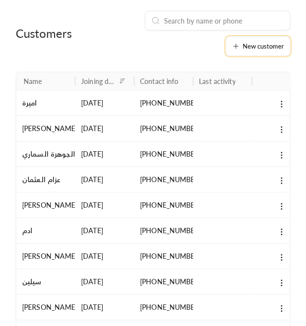
click at [248, 51] on button "New customer" at bounding box center [258, 46] width 65 height 20
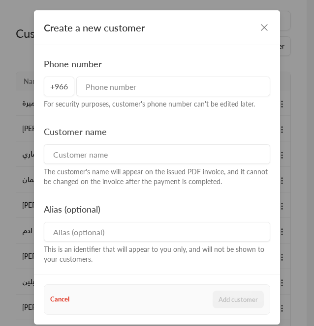
click at [57, 155] on input at bounding box center [157, 154] width 226 height 20
paste input "نجد العقيلي"
type input "نجد العقيلي"
click at [92, 84] on input "tel" at bounding box center [173, 87] width 194 height 20
paste input "547464364"
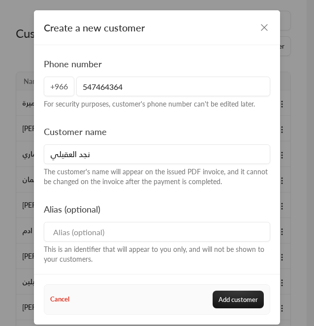
type input "547464364"
click at [229, 289] on div "Cancel Add customer" at bounding box center [157, 299] width 234 height 29
click at [233, 296] on button "Add customer" at bounding box center [237, 300] width 51 height 18
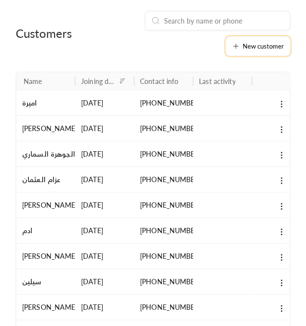
click at [246, 55] on button "New customer" at bounding box center [258, 46] width 65 height 20
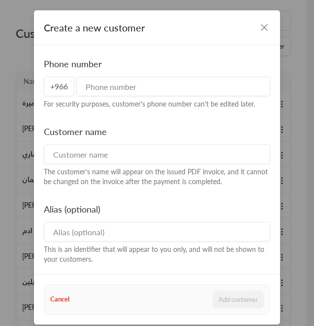
click at [54, 157] on input at bounding box center [157, 154] width 226 height 20
click at [62, 148] on input at bounding box center [157, 154] width 226 height 20
paste input "نجد العقيلي"
type input "نجد العقيلي"
click at [148, 87] on input "tel" at bounding box center [173, 87] width 194 height 20
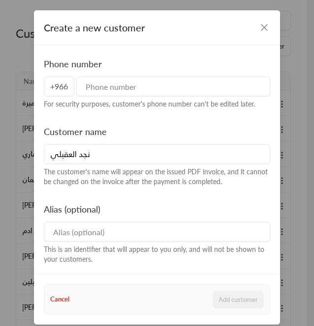
paste input "547464364"
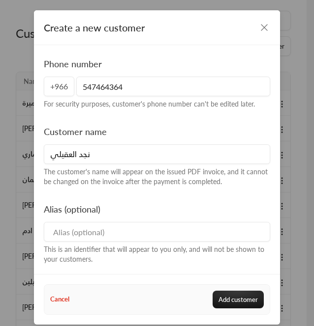
type input "547464364"
click at [219, 302] on button "Add customer" at bounding box center [237, 300] width 51 height 18
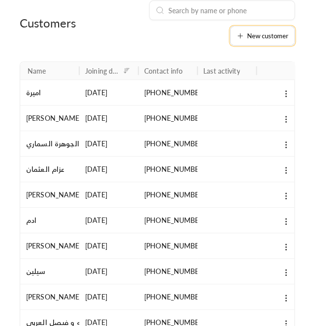
scroll to position [73, 0]
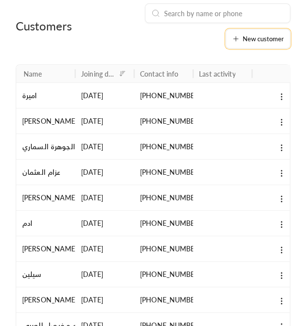
click at [260, 44] on button "New customer" at bounding box center [258, 39] width 65 height 20
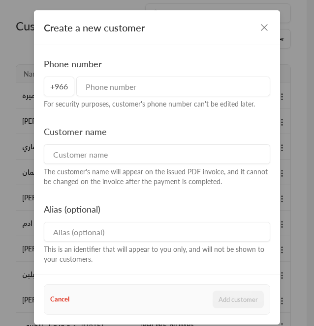
click at [151, 99] on div "For security purposes, customer's phone number can't be edited later." at bounding box center [157, 104] width 226 height 10
click at [112, 147] on input at bounding box center [157, 154] width 226 height 20
paste input "[PERSON_NAME]"
type input "[PERSON_NAME]"
click at [85, 90] on input "tel" at bounding box center [173, 87] width 194 height 20
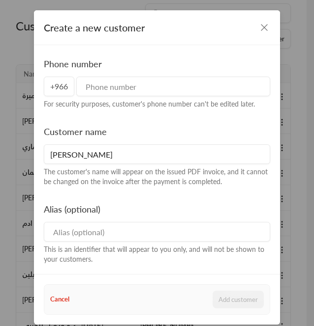
click at [109, 94] on input "tel" at bounding box center [173, 87] width 194 height 20
paste input "500330460"
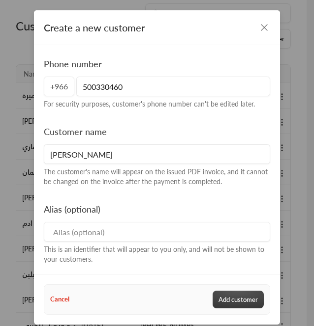
type input "500330460"
click at [230, 296] on button "Add customer" at bounding box center [237, 300] width 51 height 18
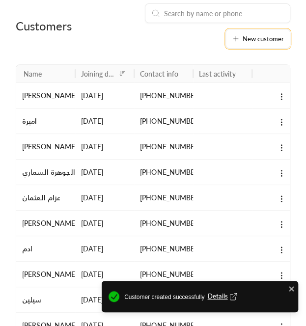
click at [252, 45] on button "New customer" at bounding box center [258, 39] width 65 height 20
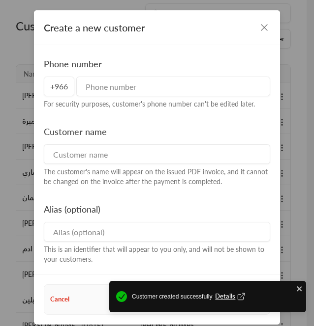
click at [65, 154] on input at bounding box center [157, 154] width 226 height 20
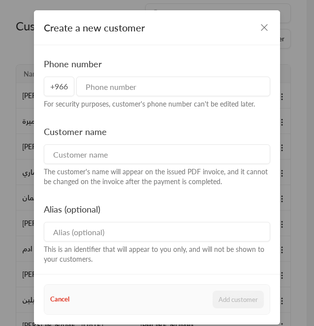
paste input "نجد العقيلي"
type input "نجد العقيلي"
click at [127, 67] on div "Phone number +966 For security purposes, customer's phone number can't be edite…" at bounding box center [156, 83] width 235 height 52
click at [112, 84] on input "tel" at bounding box center [173, 87] width 194 height 20
click at [100, 79] on input "tel" at bounding box center [173, 87] width 194 height 20
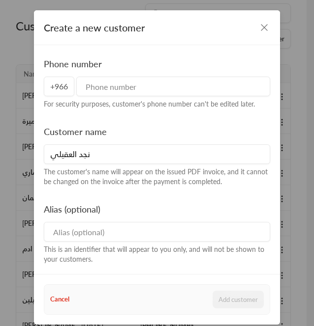
paste input "547464364"
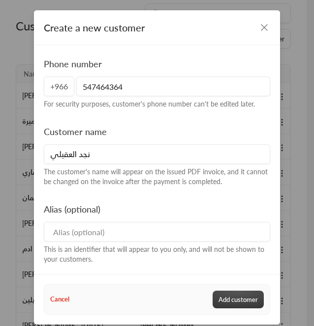
type input "547464364"
click at [216, 295] on button "Add customer" at bounding box center [237, 300] width 51 height 18
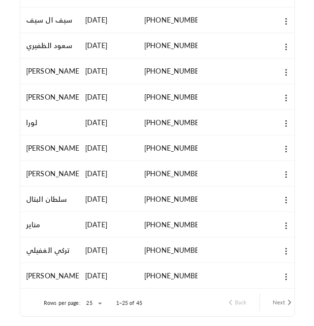
scroll to position [507, 0]
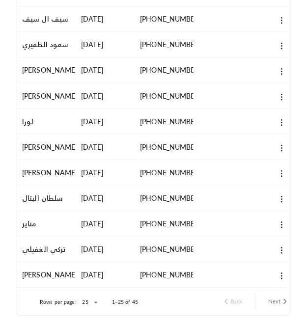
click at [282, 176] on icon at bounding box center [281, 174] width 9 height 9
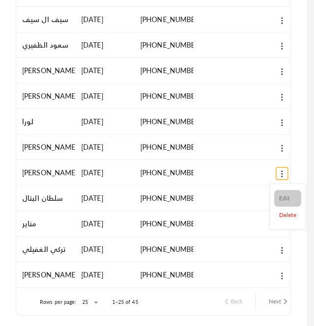
click at [279, 196] on li "Edit" at bounding box center [287, 198] width 27 height 17
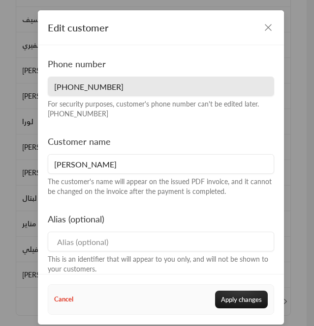
click at [54, 160] on input "[PERSON_NAME]" at bounding box center [161, 164] width 226 height 20
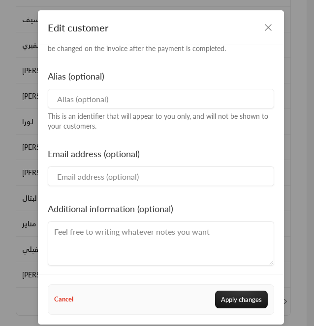
scroll to position [146, 0]
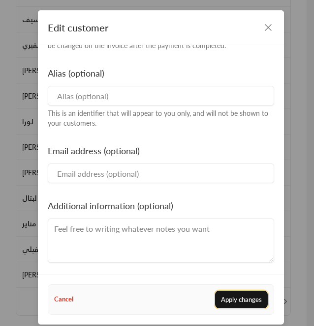
click at [228, 300] on button "Apply changes" at bounding box center [241, 300] width 53 height 18
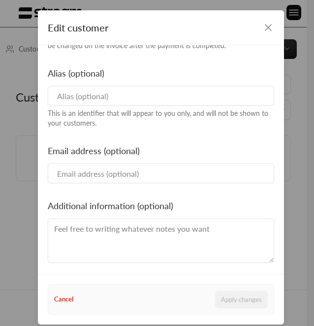
type input "[PERSON_NAME]"
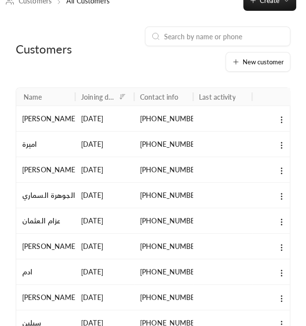
scroll to position [49, 0]
